Goal: Task Accomplishment & Management: Manage account settings

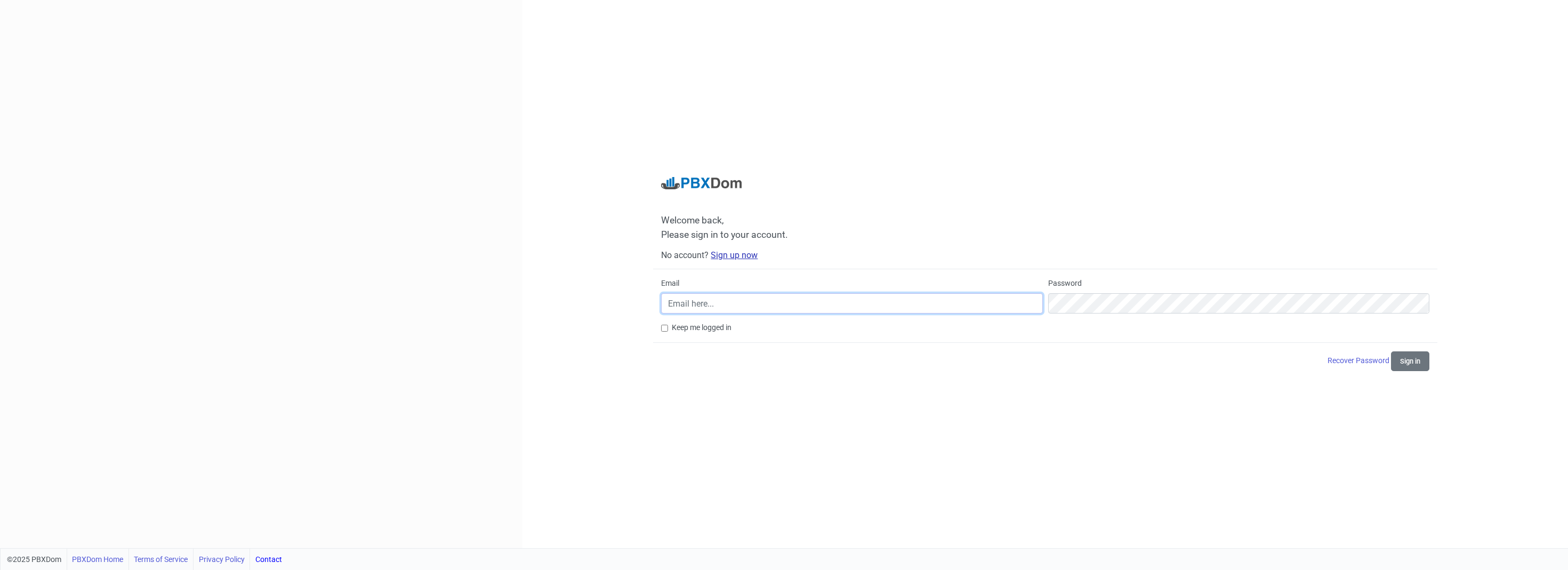
type input "[PERSON_NAME][EMAIL_ADDRESS]"
click at [736, 253] on link "Sign up now" at bounding box center [735, 255] width 47 height 10
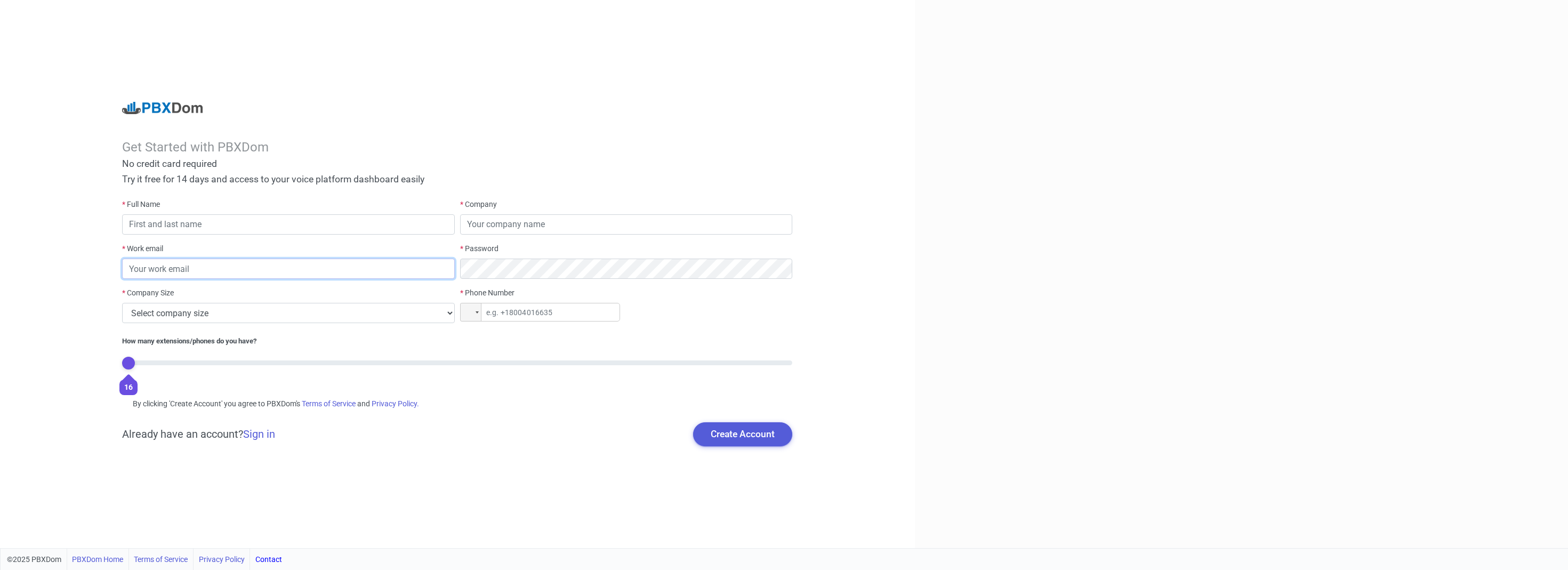
type input "[PERSON_NAME][EMAIL_ADDRESS]"
click at [261, 228] on input "text" at bounding box center [289, 224] width 332 height 20
type input "[PERSON_NAME]"
type input "[URL]"
click at [267, 312] on select "Select company size 1 - 9 employees 10 - 49 employees 50 - 199 employees 200 - …" at bounding box center [289, 313] width 332 height 20
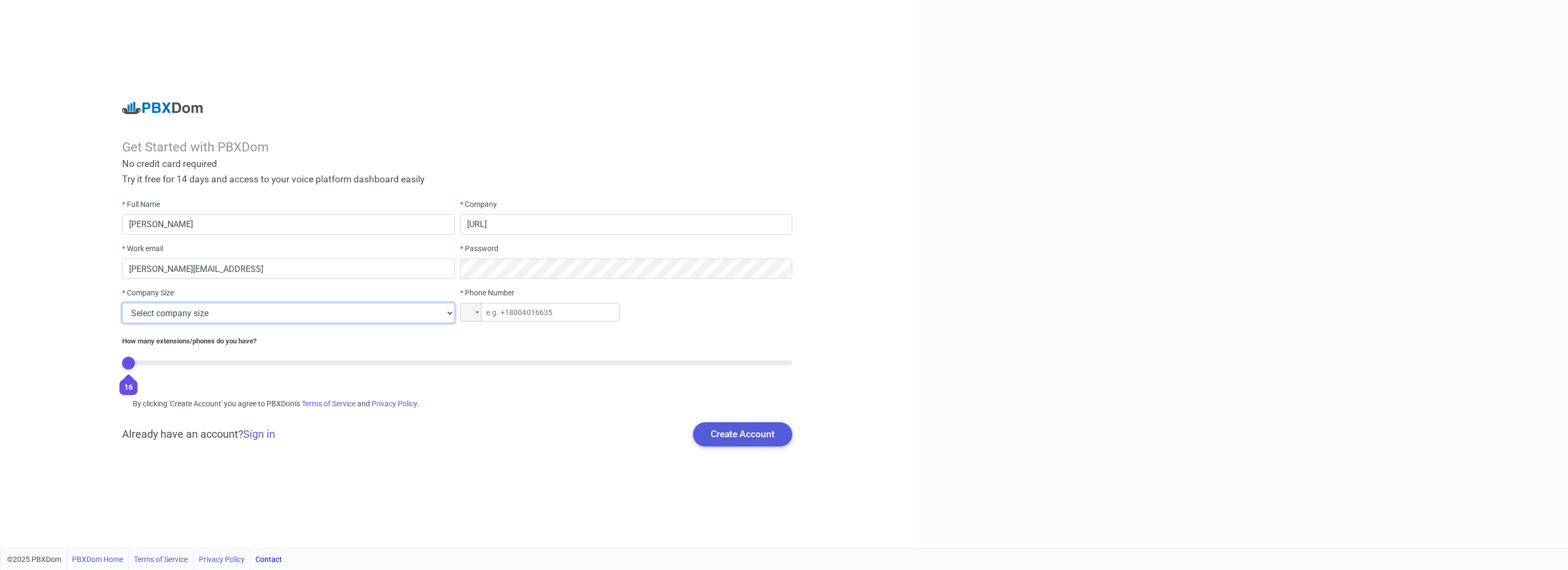
select select "2"
click at [122, 303] on select "Select company size 1 - 9 employees 10 - 49 employees 50 - 199 employees 200 - …" at bounding box center [289, 313] width 332 height 20
click at [747, 427] on button "Create Account" at bounding box center [743, 434] width 99 height 24
click at [530, 310] on input "tel" at bounding box center [540, 312] width 160 height 19
click at [510, 309] on input "tel" at bounding box center [540, 312] width 160 height 19
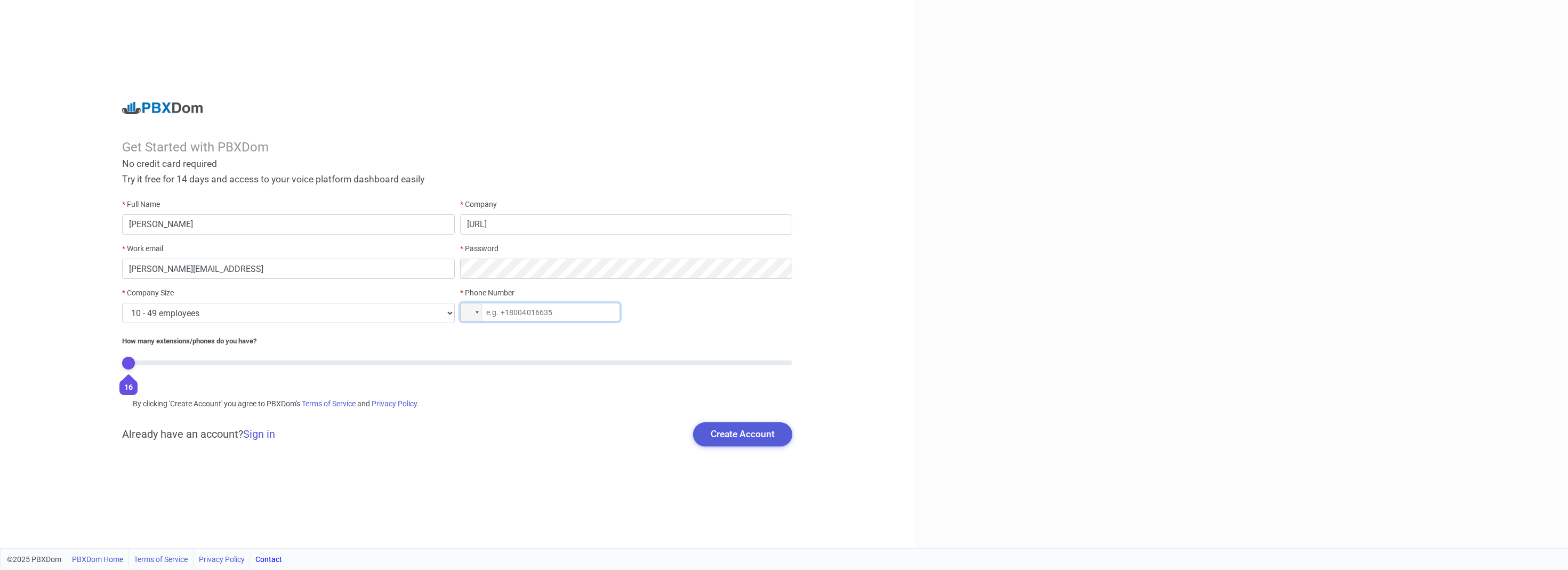
click at [538, 312] on input "tel" at bounding box center [540, 312] width 160 height 19
type input "[PHONE_NUMBER]"
click at [741, 439] on button "Create Account" at bounding box center [743, 434] width 99 height 24
click at [750, 431] on button "Create Account" at bounding box center [743, 434] width 99 height 24
click at [189, 273] on input "[PERSON_NAME][EMAIL_ADDRESS]" at bounding box center [289, 268] width 332 height 20
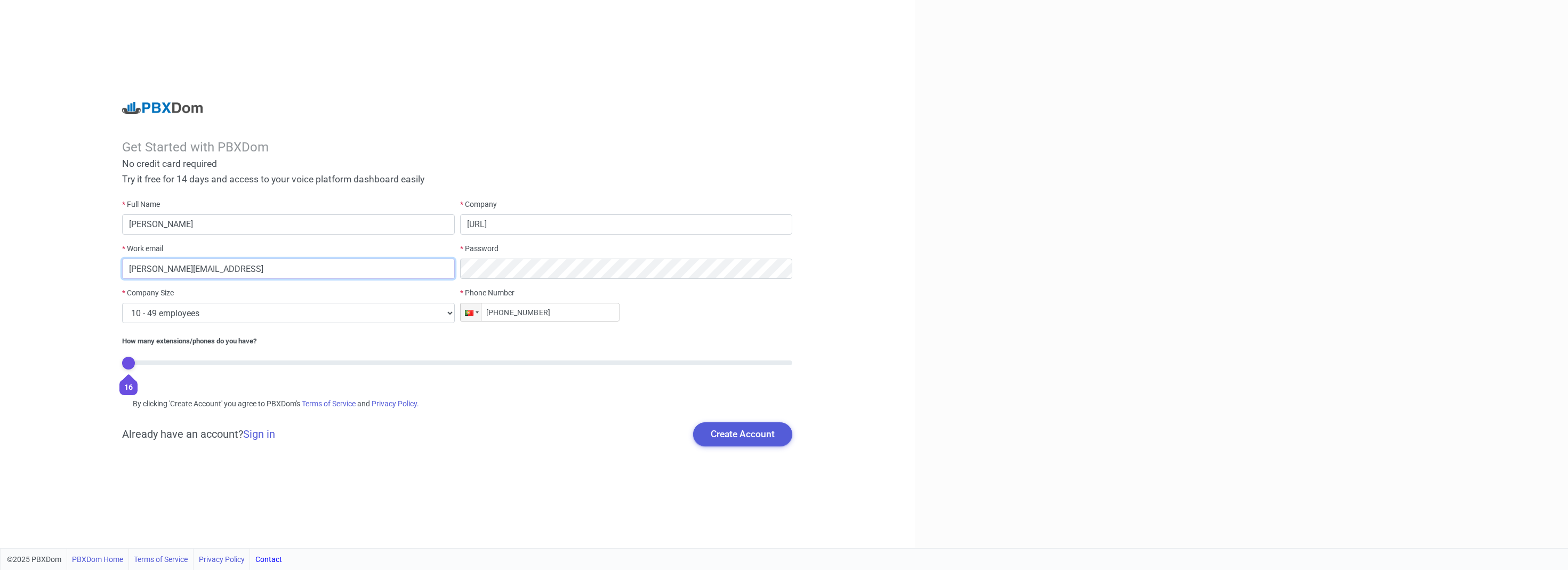
click at [216, 272] on input "[PERSON_NAME][EMAIL_ADDRESS]" at bounding box center [289, 268] width 332 height 20
click at [270, 438] on link "Sign in" at bounding box center [259, 434] width 32 height 13
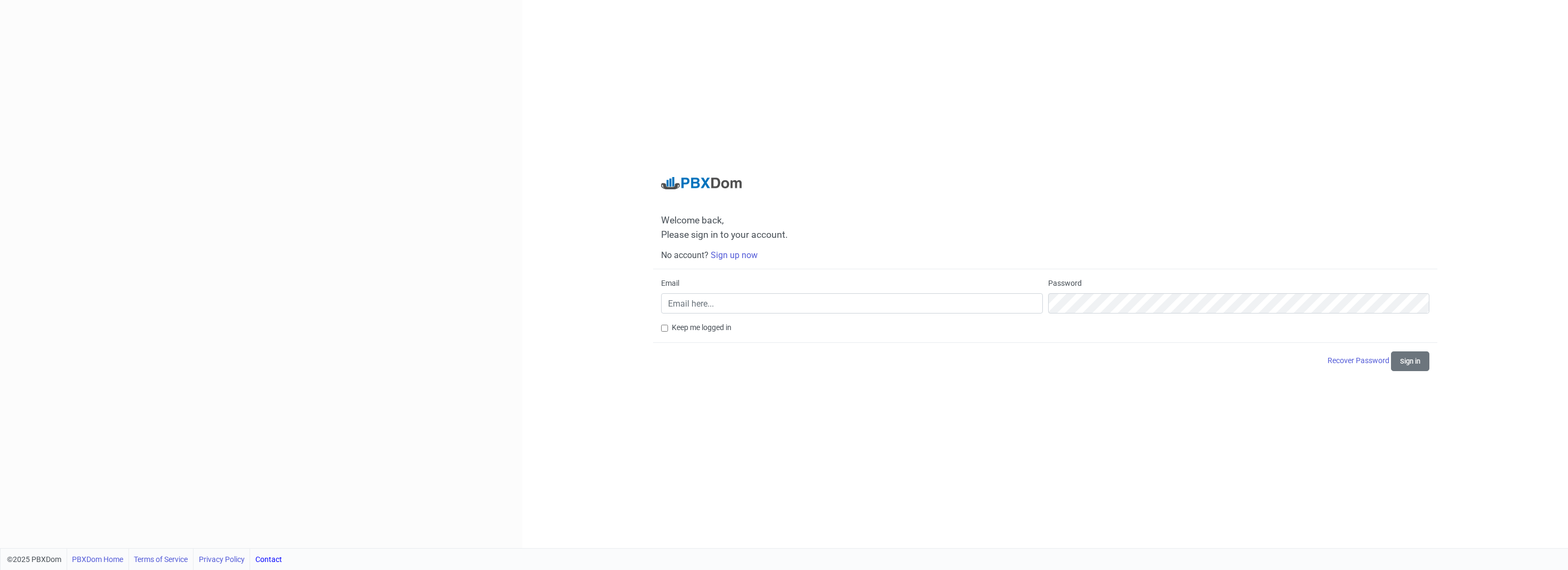
type input "[PERSON_NAME][EMAIL_ADDRESS]"
click at [1406, 359] on button "Sign in" at bounding box center [1410, 361] width 38 height 19
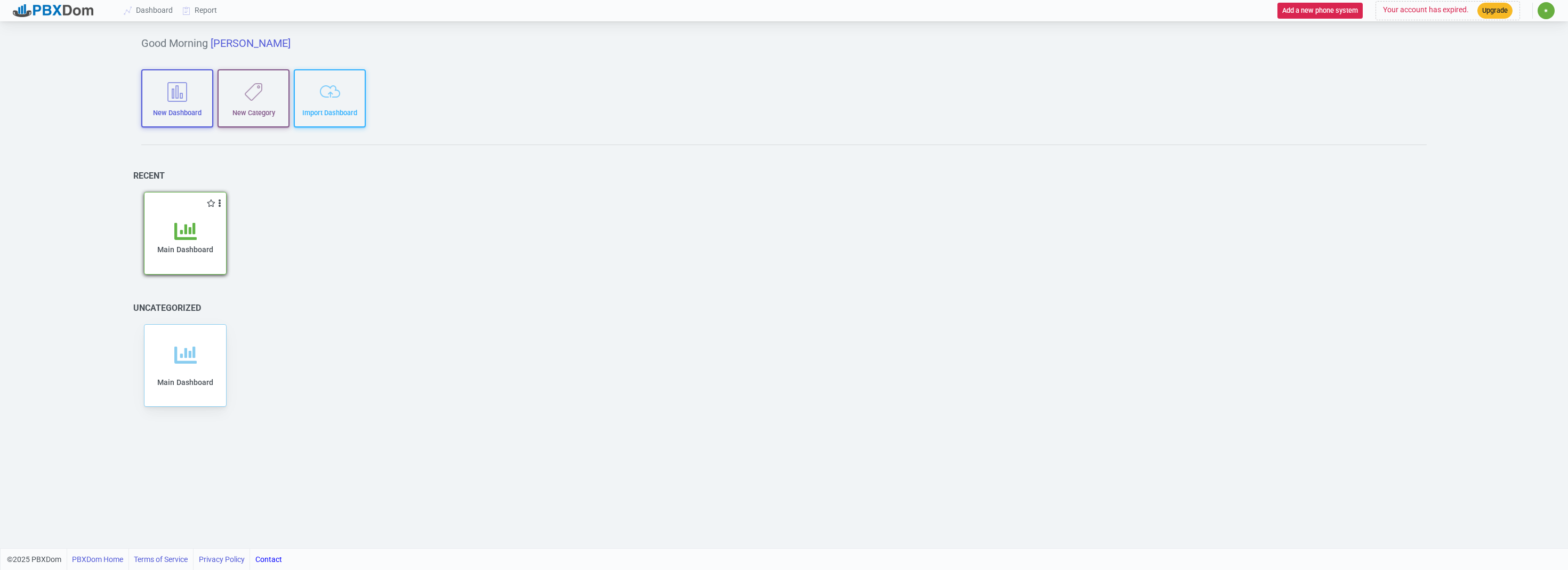
click at [172, 236] on div "Main Dashboard" at bounding box center [185, 247] width 60 height 54
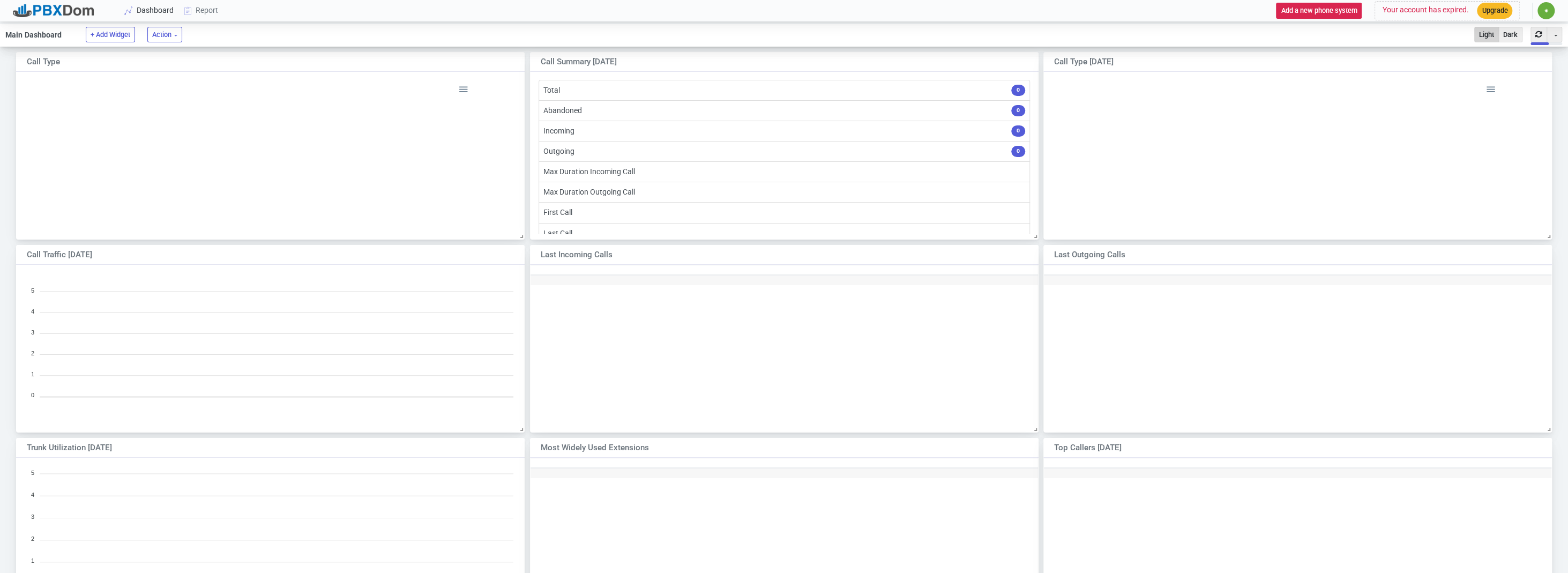
click at [161, 13] on link "Dashboard" at bounding box center [149, 11] width 59 height 20
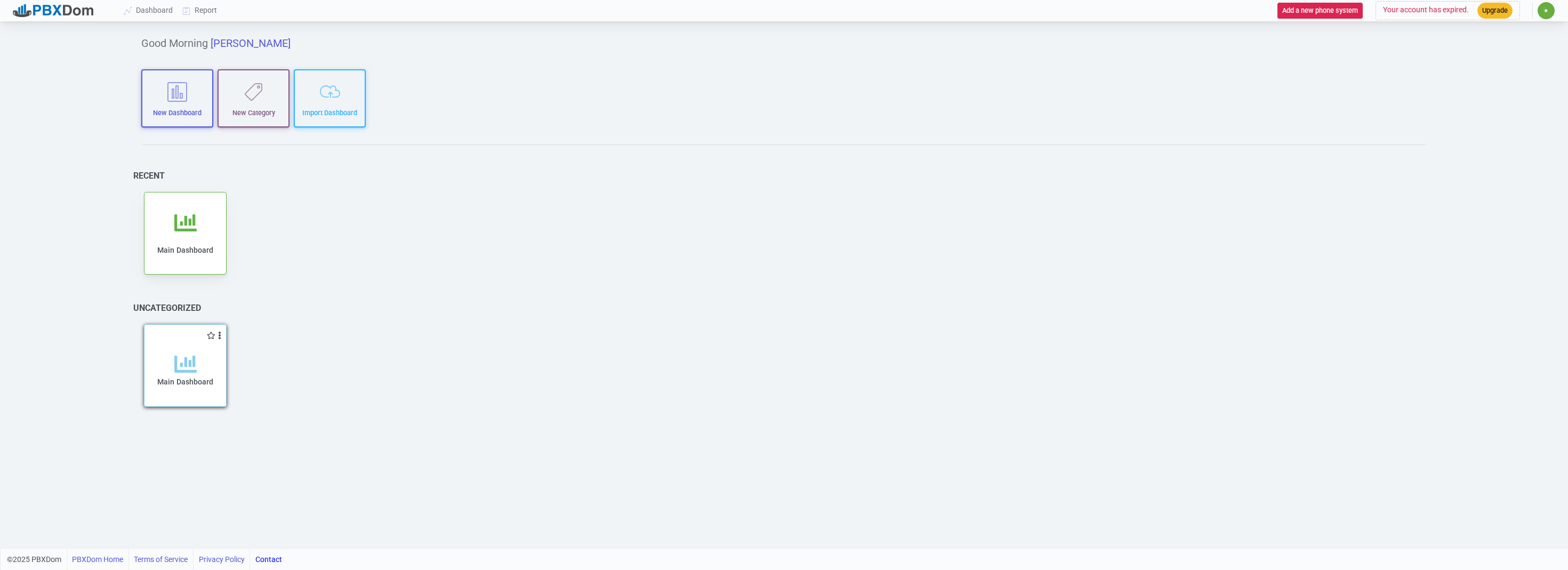
click at [185, 358] on icon at bounding box center [186, 364] width 23 height 23
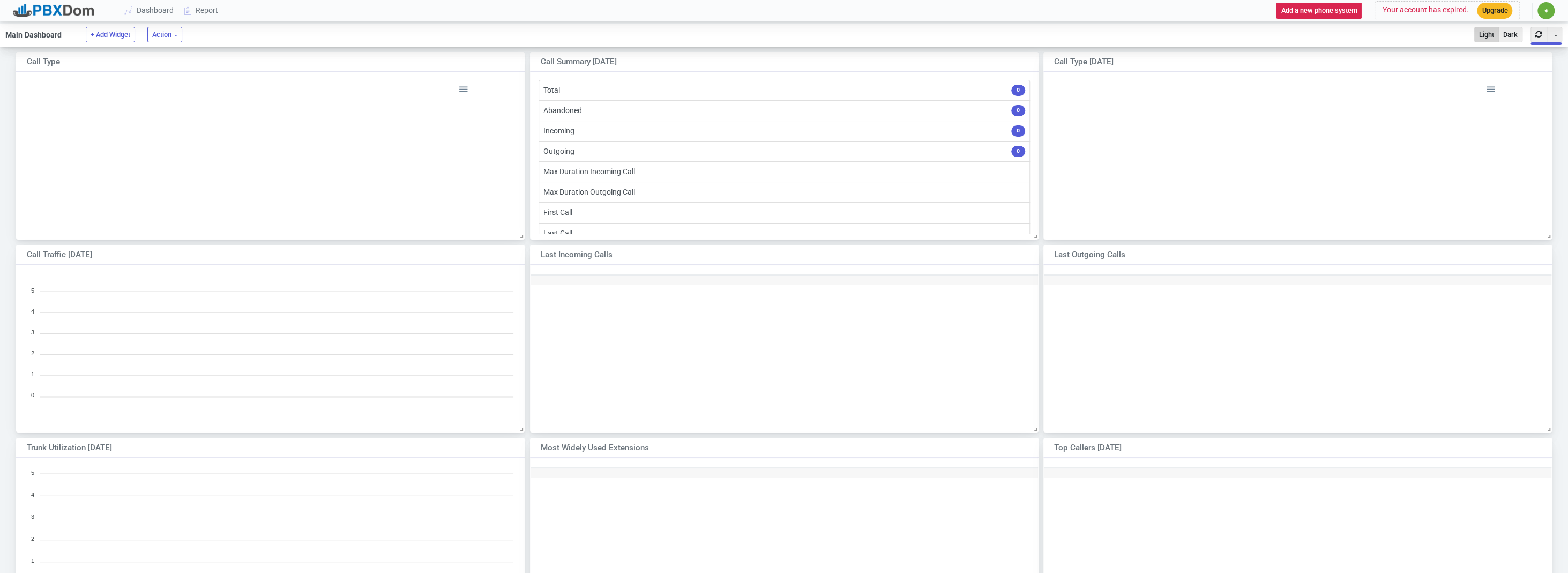
scroll to position [179, 524]
click at [113, 38] on button "+ Add Widget" at bounding box center [110, 34] width 50 height 15
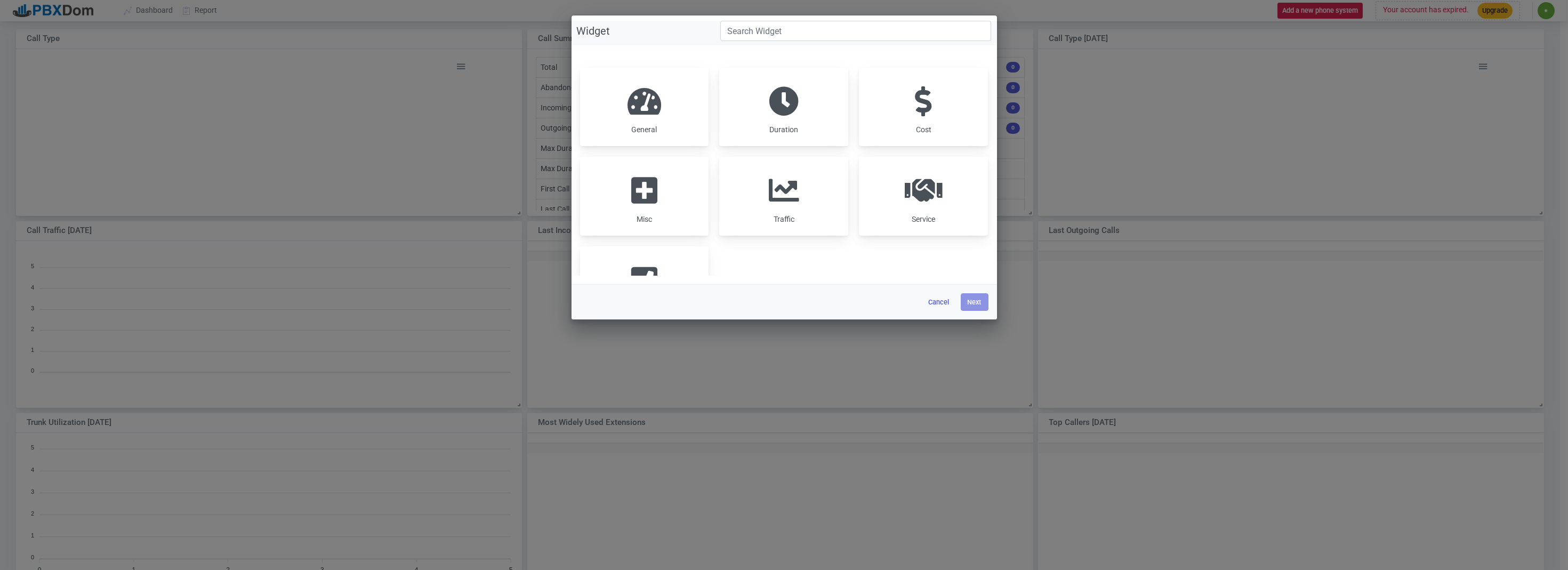
click at [641, 105] on span at bounding box center [644, 101] width 33 height 30
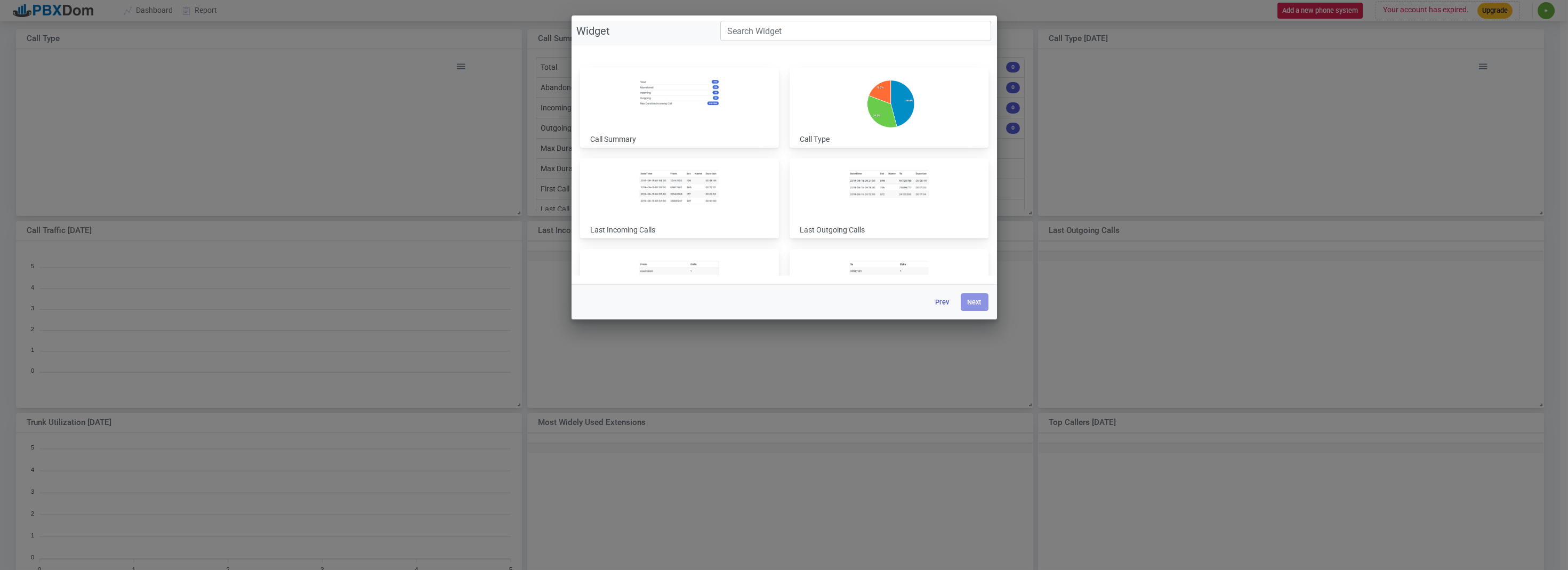
click at [940, 290] on div "Prev Next" at bounding box center [784, 302] width 426 height 35
click at [864, 110] on img at bounding box center [889, 104] width 144 height 90
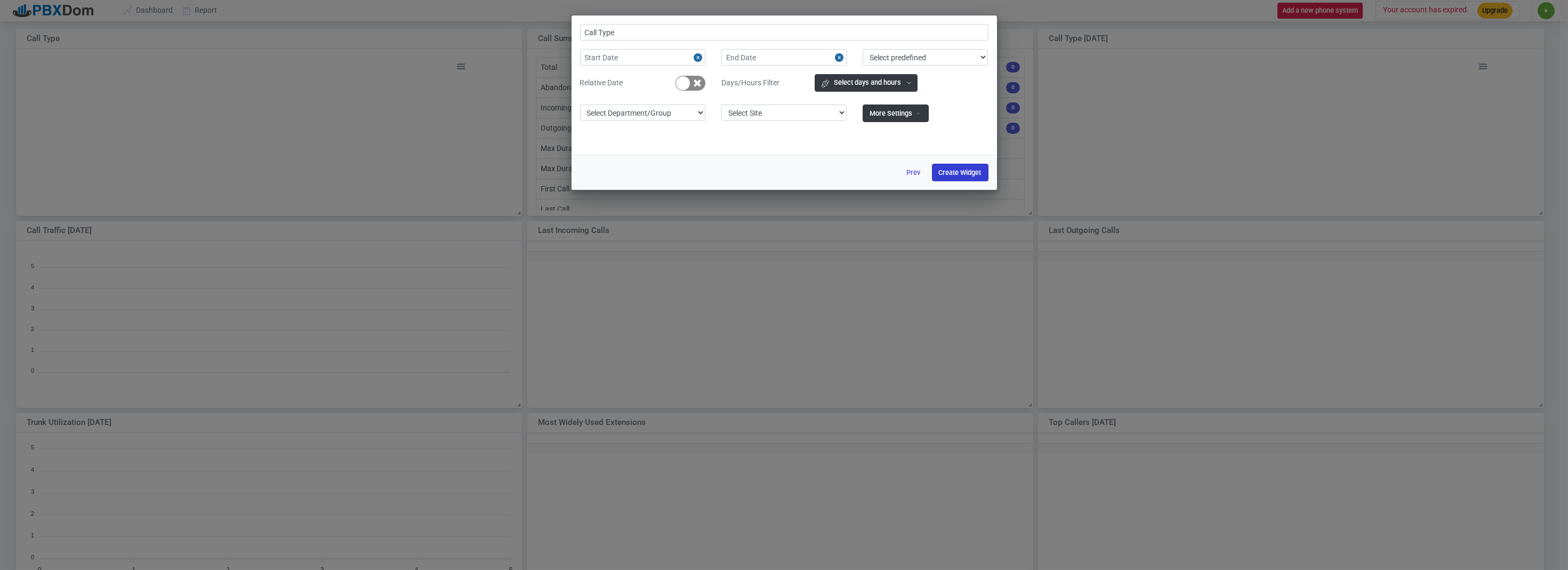
click at [957, 174] on button "Create Widget" at bounding box center [961, 173] width 57 height 18
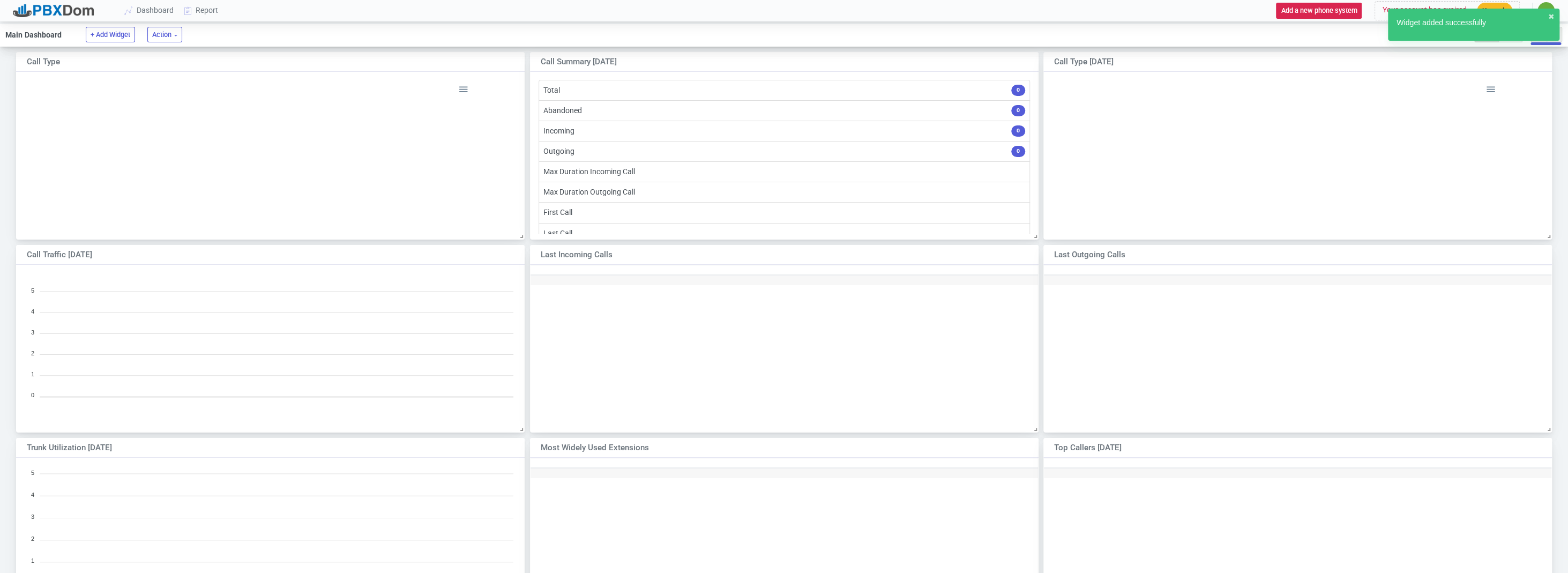
click at [441, 167] on foreignobject "Incoming Outgoing Abandoned" at bounding box center [271, 242] width 405 height 320
